Goal: Transaction & Acquisition: Purchase product/service

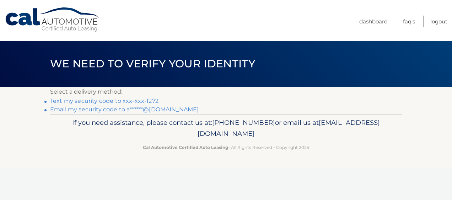
click at [92, 109] on link "Email my security code to a******@aol.com" at bounding box center [124, 109] width 149 height 7
click at [148, 109] on link "Email my security code to a******@aol.com" at bounding box center [124, 109] width 149 height 7
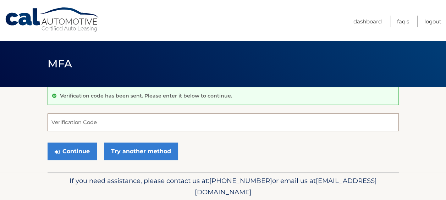
click at [107, 120] on input "Verification Code" at bounding box center [224, 123] width 352 height 18
type input "147306"
drag, startPoint x: 113, startPoint y: 118, endPoint x: 114, endPoint y: 173, distance: 54.7
click at [114, 124] on div "147306 Verification Code" at bounding box center [224, 123] width 352 height 18
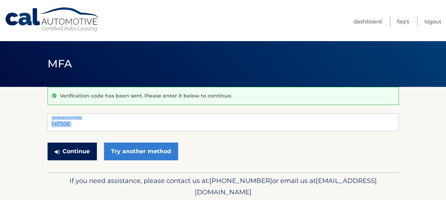
click at [64, 152] on button "Continue" at bounding box center [72, 152] width 49 height 18
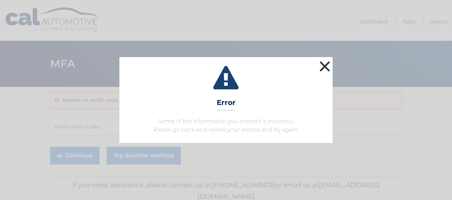
click at [327, 65] on button "×" at bounding box center [324, 66] width 14 height 14
click at [324, 64] on button "×" at bounding box center [324, 66] width 14 height 14
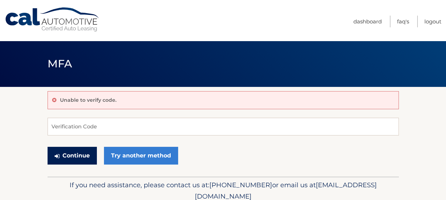
click at [78, 153] on button "Continue" at bounding box center [72, 156] width 49 height 18
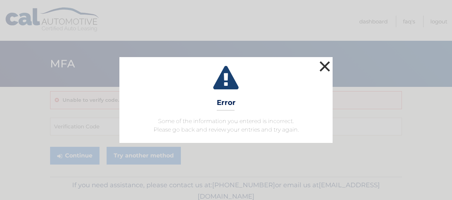
click at [324, 65] on button "×" at bounding box center [324, 66] width 14 height 14
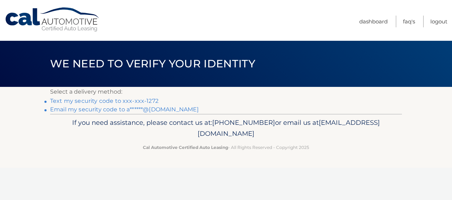
click at [87, 108] on link "Email my security code to a******@aol.com" at bounding box center [124, 109] width 149 height 7
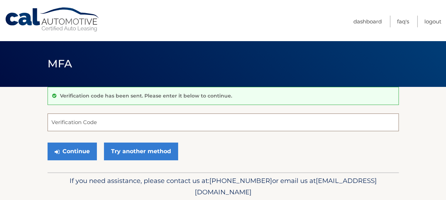
click at [72, 118] on input "Verification Code" at bounding box center [224, 123] width 352 height 18
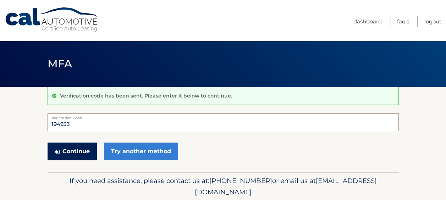
type input "194933"
click at [73, 154] on button "Continue" at bounding box center [72, 152] width 49 height 18
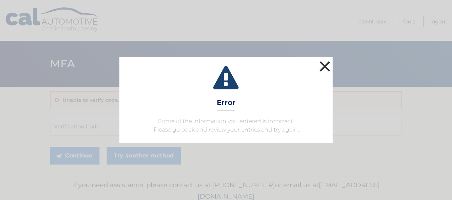
click at [325, 66] on button "×" at bounding box center [324, 66] width 14 height 14
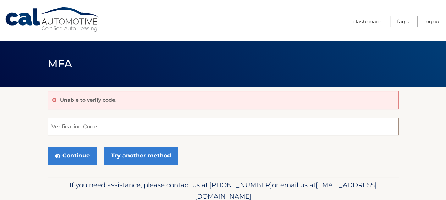
click at [80, 125] on input "Verification Code" at bounding box center [224, 127] width 352 height 18
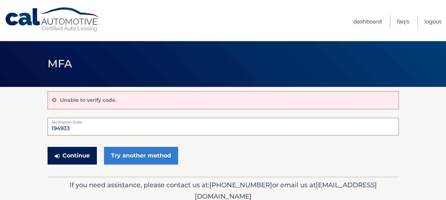
type input "194933"
click at [80, 152] on button "Continue" at bounding box center [72, 156] width 49 height 18
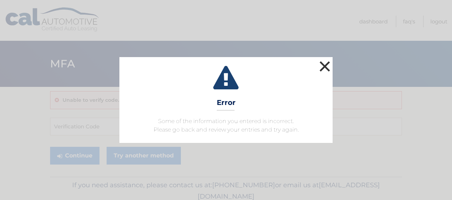
click at [327, 64] on button "×" at bounding box center [324, 66] width 14 height 14
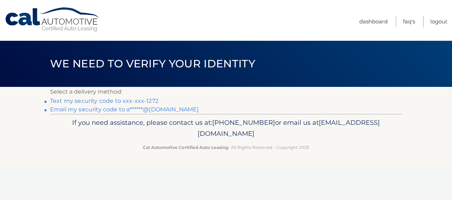
click at [154, 109] on link "Email my security code to a******@[DOMAIN_NAME]" at bounding box center [124, 109] width 149 height 7
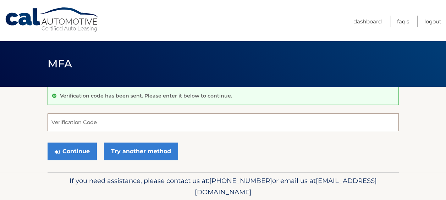
click at [81, 121] on input "Verification Code" at bounding box center [224, 123] width 352 height 18
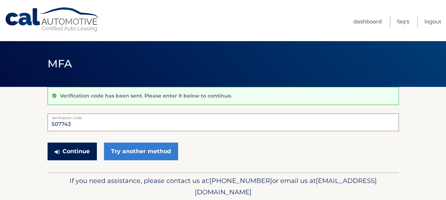
type input "507743"
drag, startPoint x: 72, startPoint y: 151, endPoint x: 345, endPoint y: 200, distance: 277.5
click at [73, 151] on button "Continue" at bounding box center [72, 152] width 49 height 18
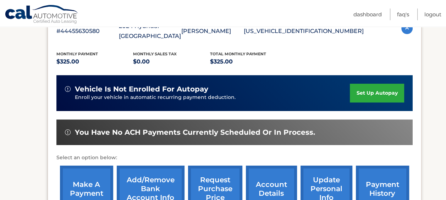
scroll to position [171, 0]
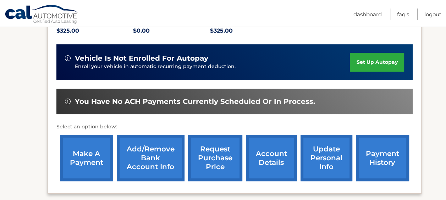
click at [83, 144] on link "make a payment" at bounding box center [86, 158] width 53 height 47
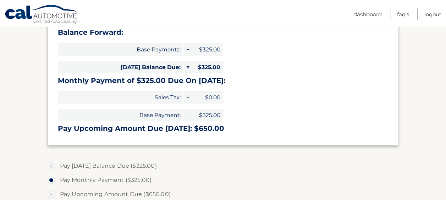
scroll to position [119, 0]
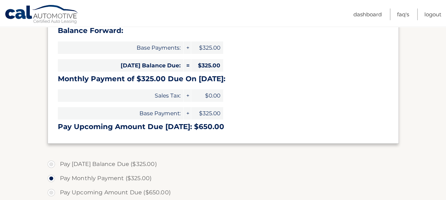
click at [94, 178] on label "Pay Monthly Payment ($325.00)" at bounding box center [224, 178] width 352 height 14
click at [58, 178] on input "Pay Monthly Payment ($325.00)" at bounding box center [53, 176] width 7 height 11
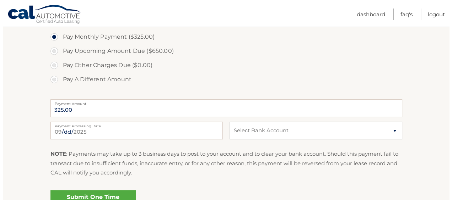
scroll to position [274, 0]
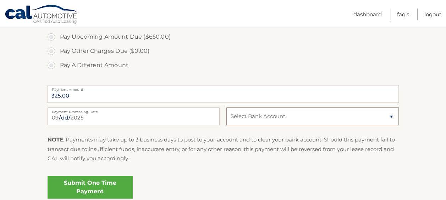
click at [391, 115] on select "Select Bank Account Checking APPLE BANK FOR SAVINGS *****9247 Checking APPLE BA…" at bounding box center [313, 117] width 172 height 18
select select "NGFmYjY3YjctYzE2Yi00NGY2LTk0ZjctOTM3NGRhMzU2ZTI1"
click at [227, 108] on select "Select Bank Account Checking APPLE BANK FOR SAVINGS *****9247 Checking APPLE BA…" at bounding box center [313, 117] width 172 height 18
click at [104, 187] on link "Submit One Time Payment" at bounding box center [90, 187] width 85 height 23
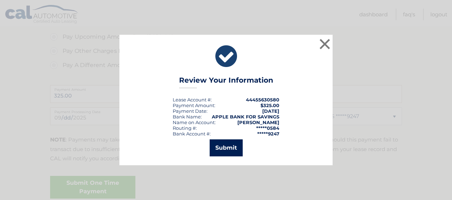
click at [225, 146] on button "Submit" at bounding box center [225, 148] width 33 height 17
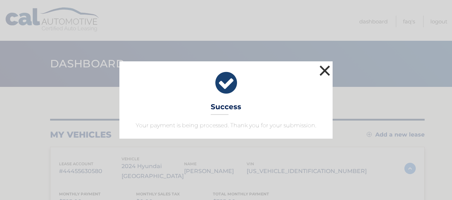
click at [326, 68] on button "×" at bounding box center [324, 71] width 14 height 14
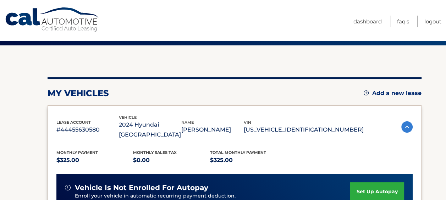
scroll to position [18, 0]
